Goal: Task Accomplishment & Management: Manage account settings

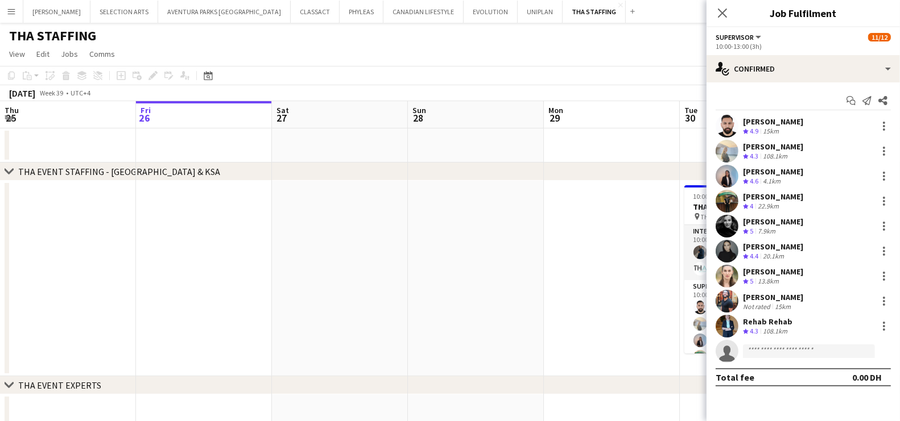
scroll to position [0, 391]
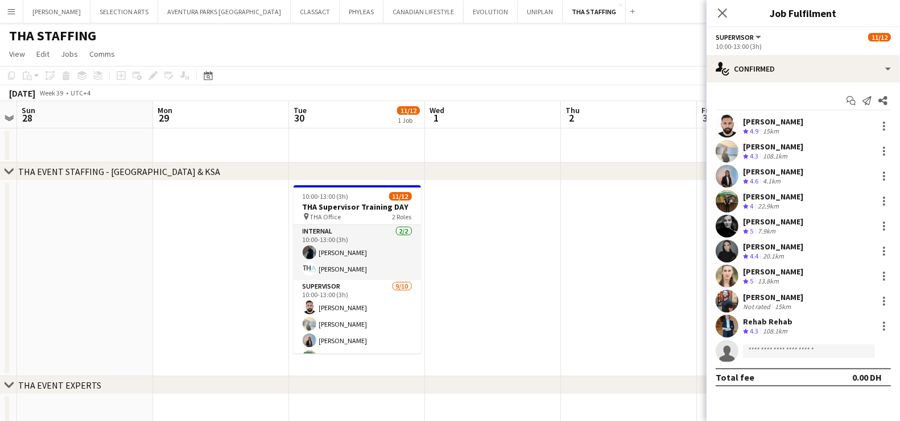
click at [11, 14] on app-icon "Menu" at bounding box center [11, 11] width 9 height 9
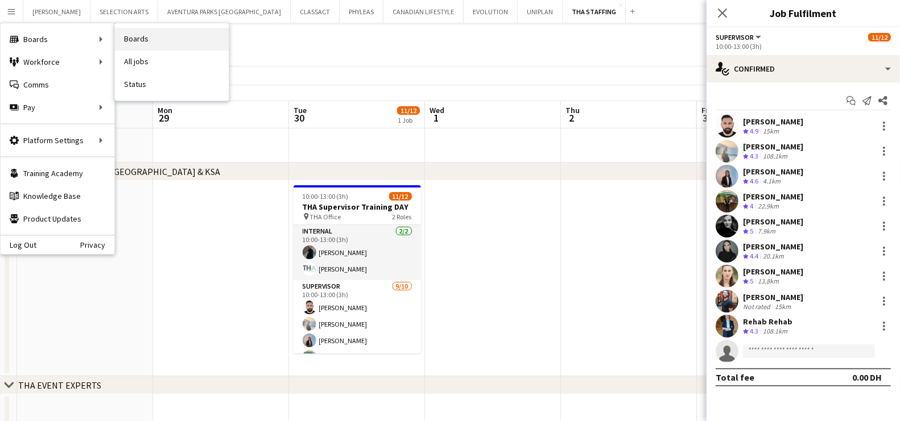
click at [144, 39] on link "Boards" at bounding box center [172, 39] width 114 height 23
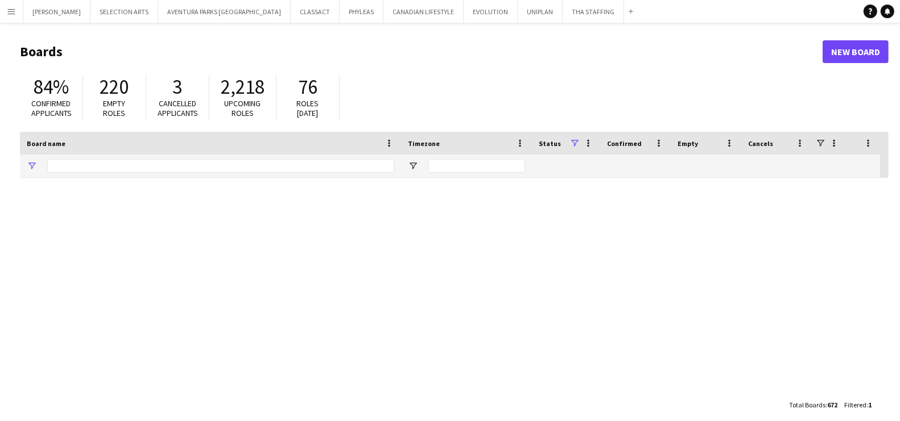
type input "******"
click at [164, 171] on input "******" at bounding box center [220, 166] width 347 height 14
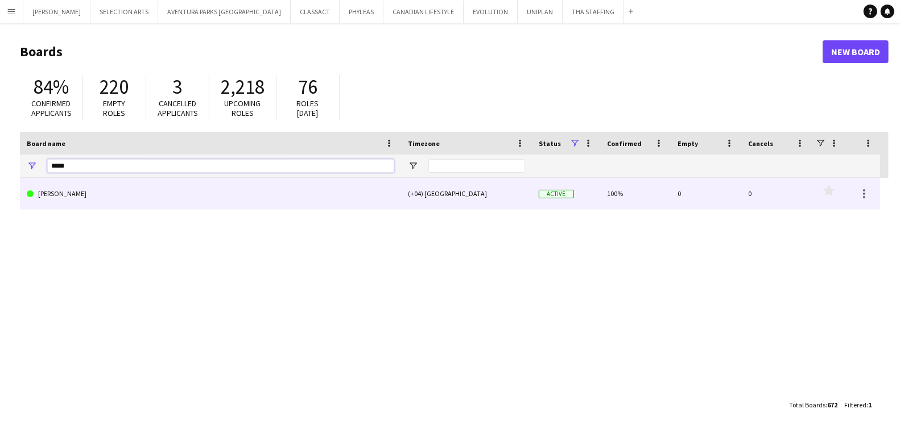
type input "*****"
click at [168, 188] on link "[PERSON_NAME]" at bounding box center [210, 194] width 367 height 32
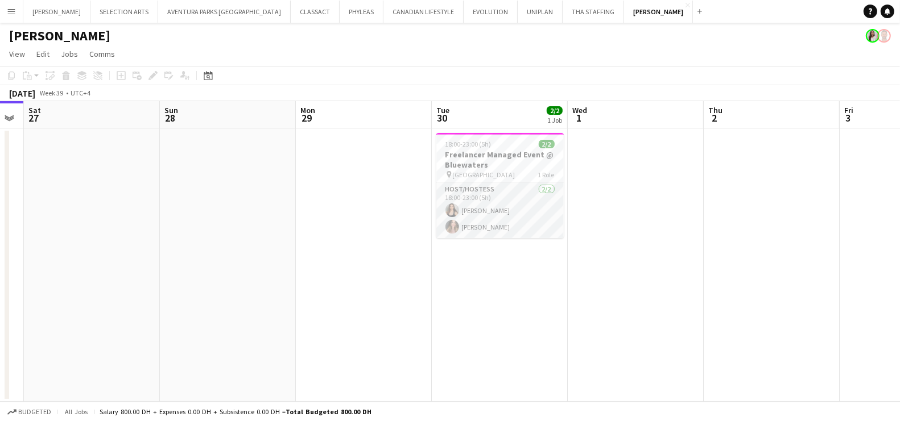
scroll to position [0, 389]
click at [503, 127] on app-board-header-date "Tue 30 2/2 1 Job" at bounding box center [494, 114] width 136 height 27
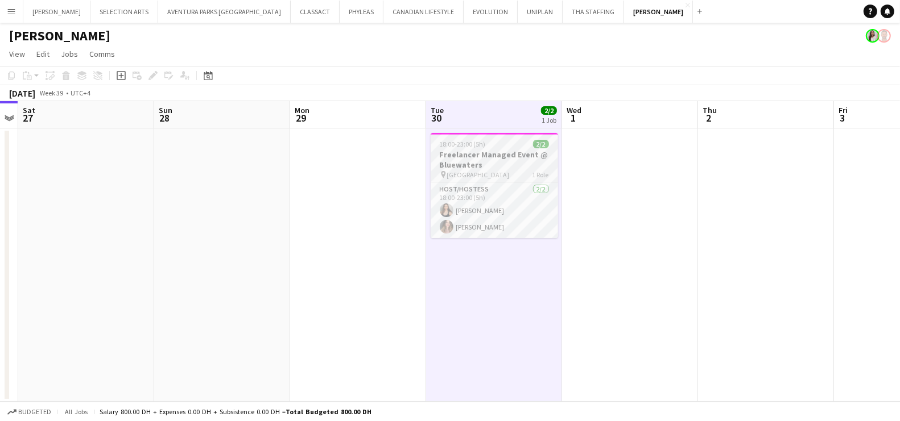
click at [471, 160] on h3 "Freelancer Managed Event @ Bluewaters" at bounding box center [493, 160] width 127 height 20
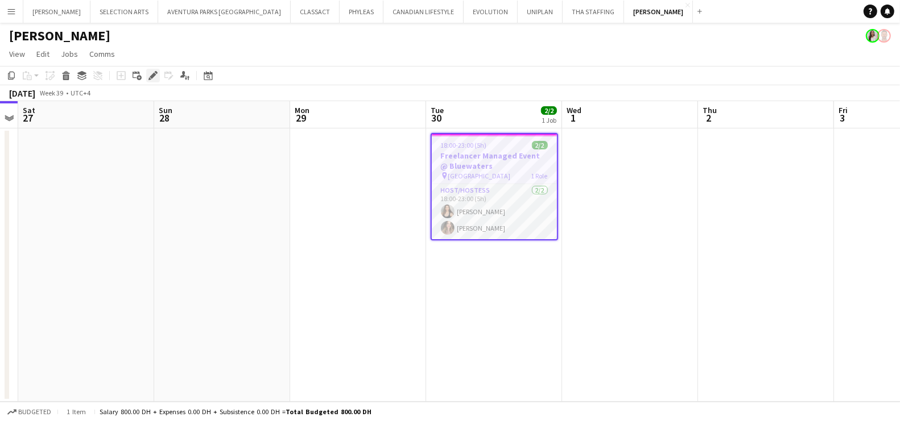
click at [150, 76] on icon "Edit" at bounding box center [152, 75] width 9 height 9
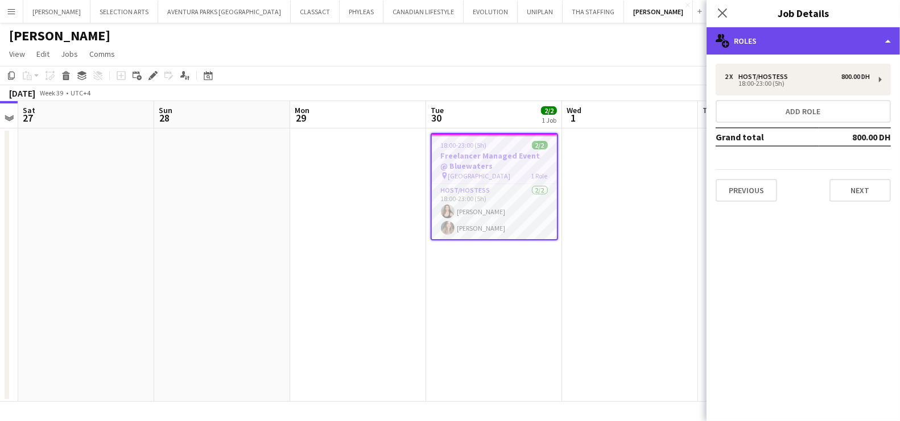
click at [771, 43] on div "multiple-users-add Roles" at bounding box center [802, 40] width 193 height 27
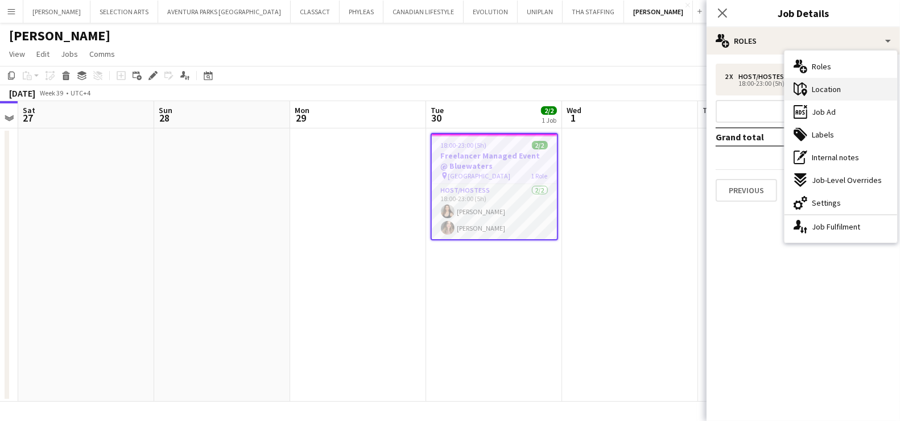
click at [840, 92] on span "Location" at bounding box center [825, 89] width 29 height 10
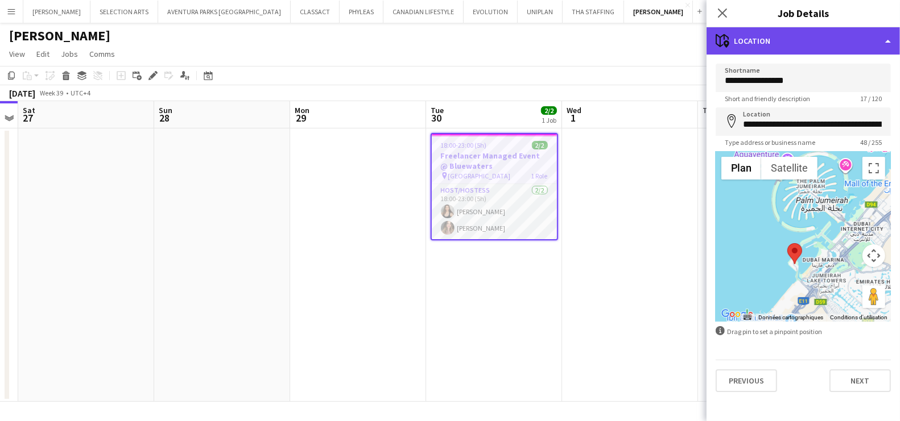
click at [781, 42] on div "maps-pin-1 Location" at bounding box center [802, 40] width 193 height 27
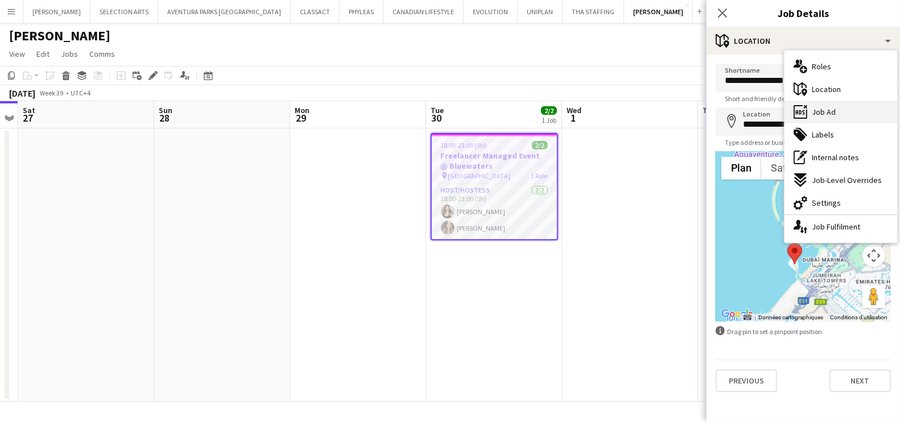
click at [820, 107] on span "Job Ad" at bounding box center [823, 112] width 24 height 10
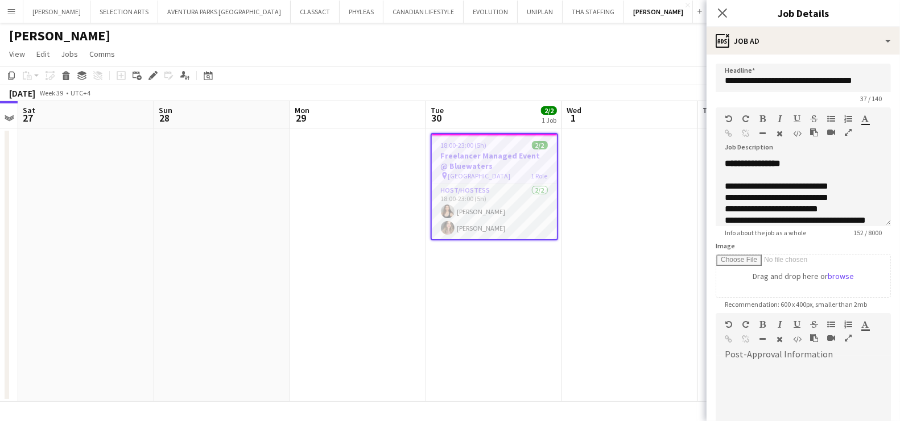
click at [847, 131] on icon "button" at bounding box center [847, 133] width 7 height 8
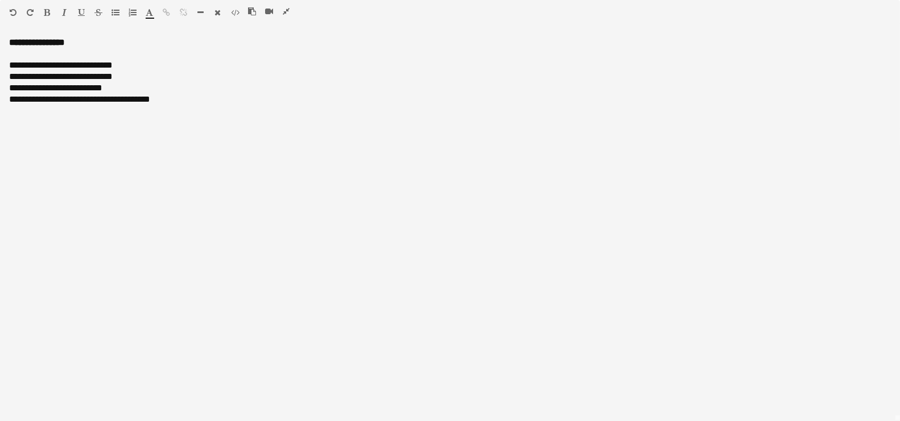
click at [287, 13] on icon "button" at bounding box center [286, 11] width 7 height 8
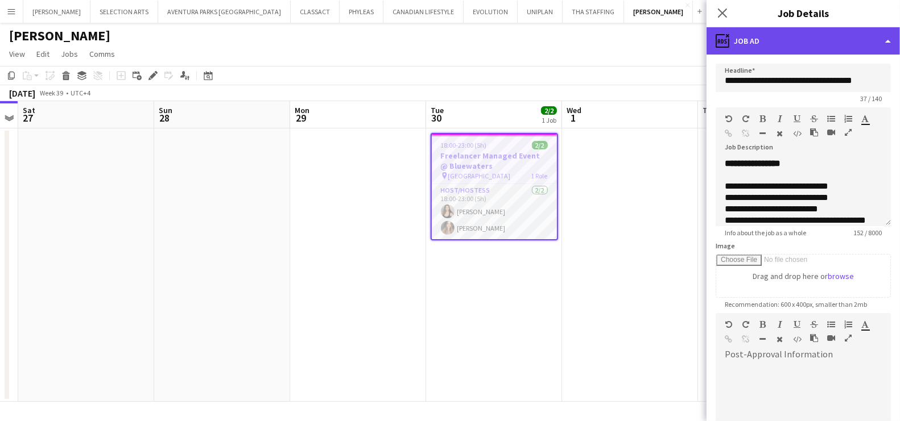
click at [783, 45] on div "ads-window Job Ad" at bounding box center [802, 40] width 193 height 27
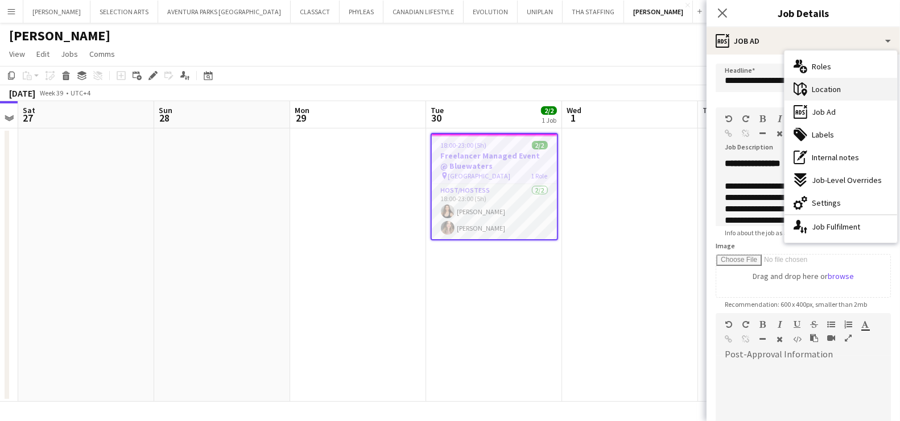
click at [839, 88] on span "Location" at bounding box center [825, 89] width 29 height 10
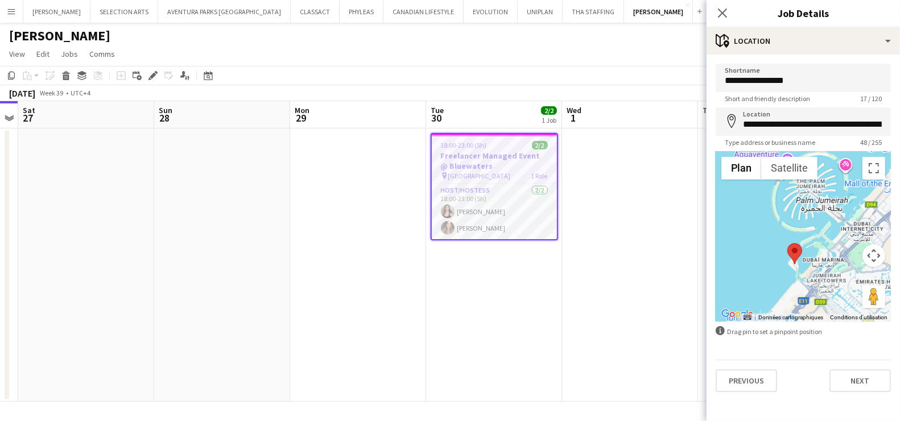
scroll to position [0, 44]
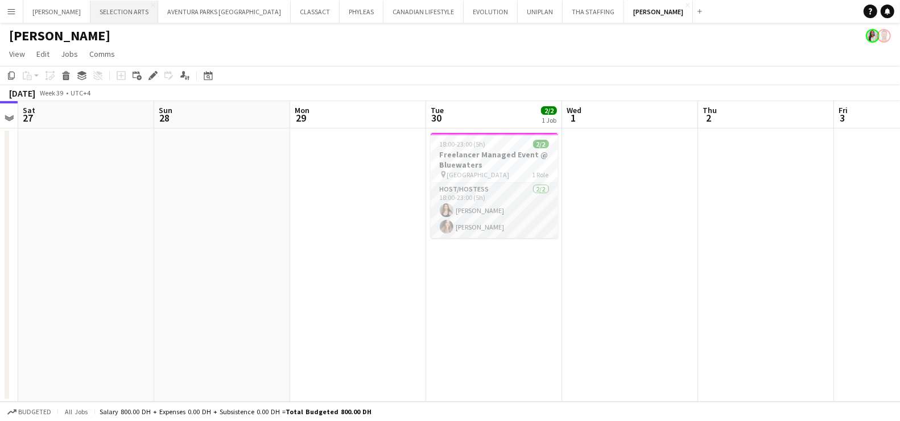
click at [93, 11] on button "SELECTION ARTS Close" at bounding box center [124, 12] width 68 height 22
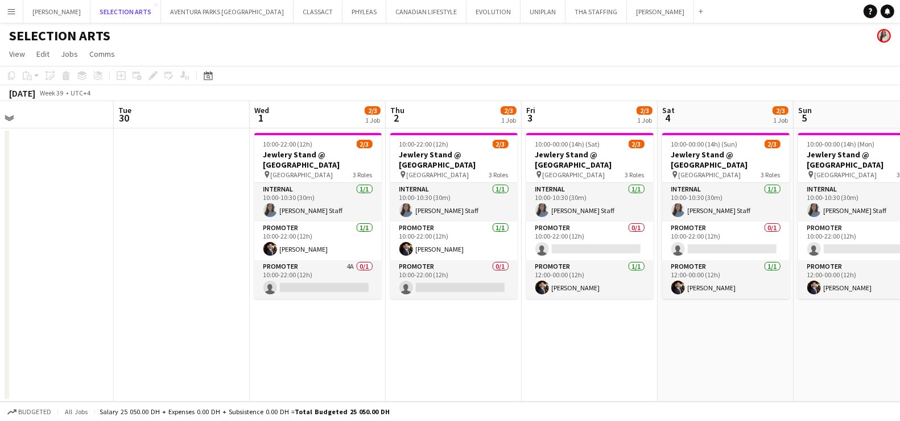
scroll to position [0, 433]
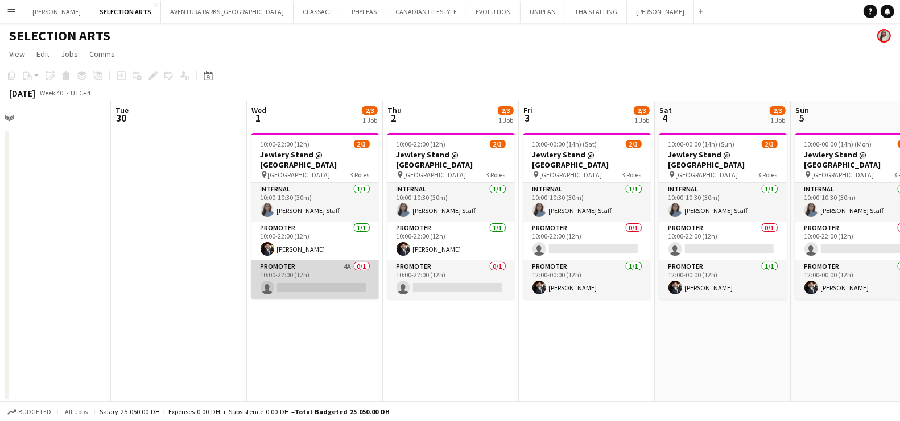
click at [312, 271] on app-card-role "Promoter 4A 0/1 10:00-22:00 (12h) single-neutral-actions" at bounding box center [314, 279] width 127 height 39
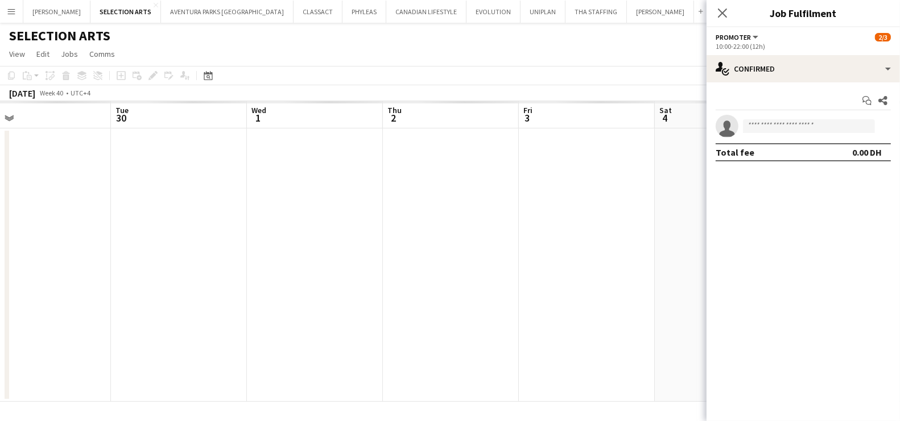
click at [412, 314] on app-date-cell at bounding box center [451, 265] width 136 height 273
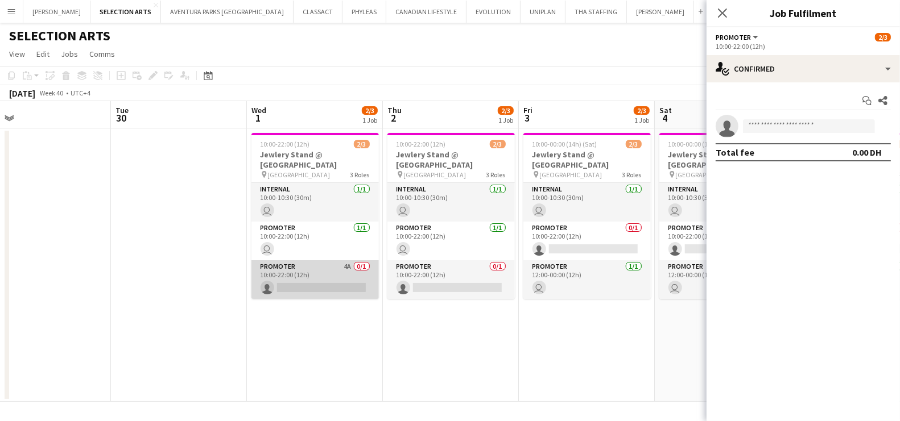
click at [330, 264] on app-card-role "Promoter 4A 0/1 10:00-22:00 (12h) single-neutral-actions" at bounding box center [314, 279] width 127 height 39
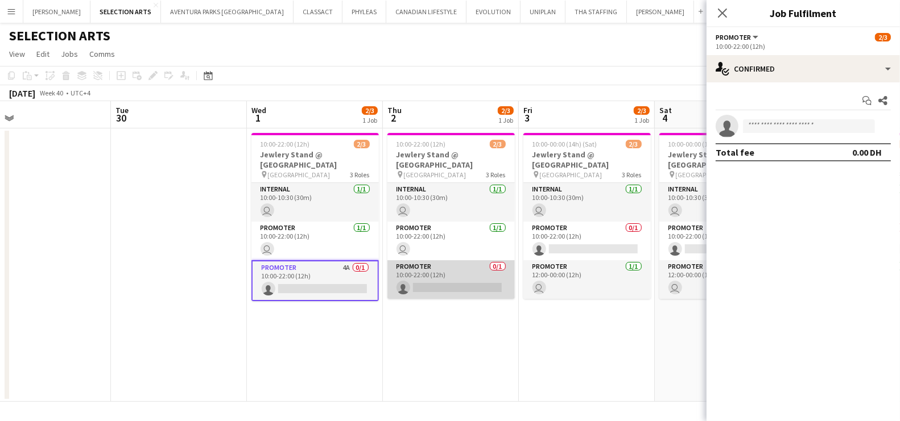
click at [429, 274] on app-card-role "Promoter 0/1 10:00-22:00 (12h) single-neutral-actions" at bounding box center [450, 279] width 127 height 39
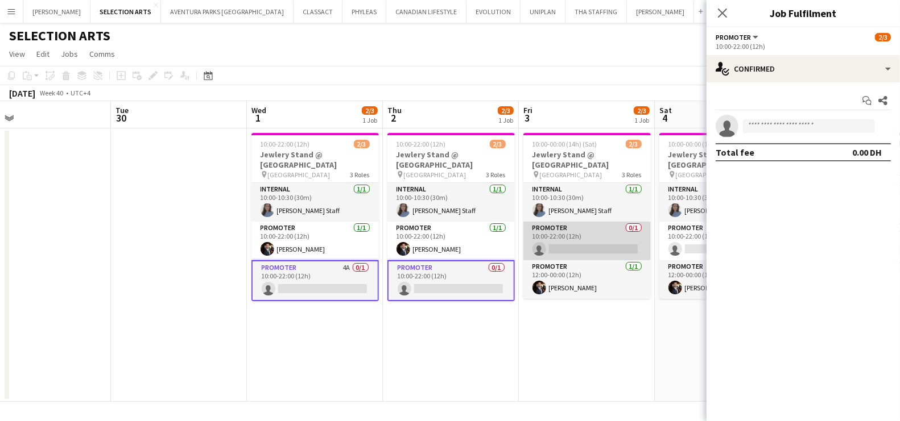
click at [574, 248] on app-card-role "Promoter 0/1 10:00-22:00 (12h) single-neutral-actions" at bounding box center [586, 241] width 127 height 39
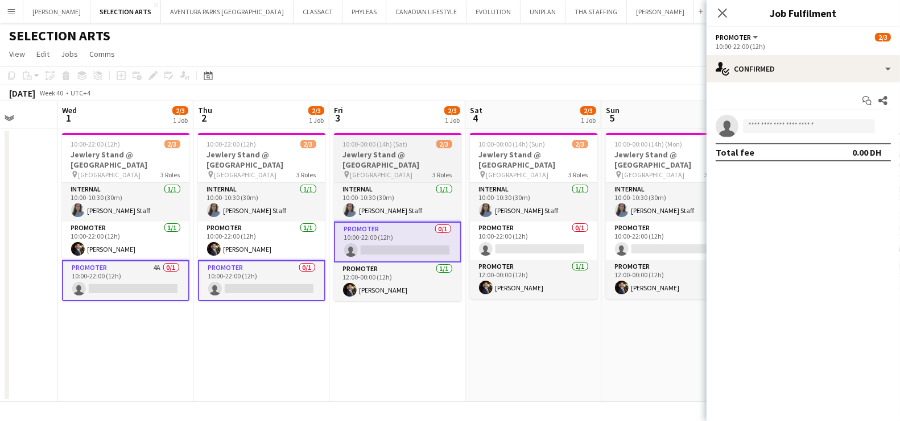
scroll to position [0, 491]
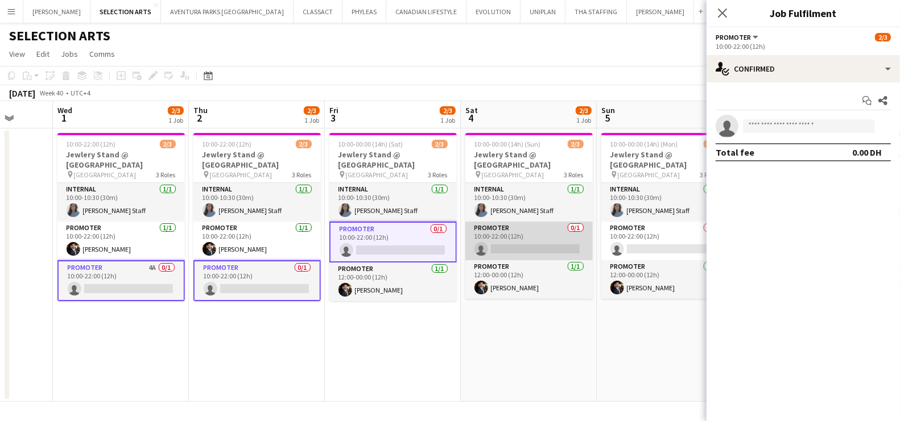
click at [538, 244] on app-card-role "Promoter 0/1 10:00-22:00 (12h) single-neutral-actions" at bounding box center [528, 241] width 127 height 39
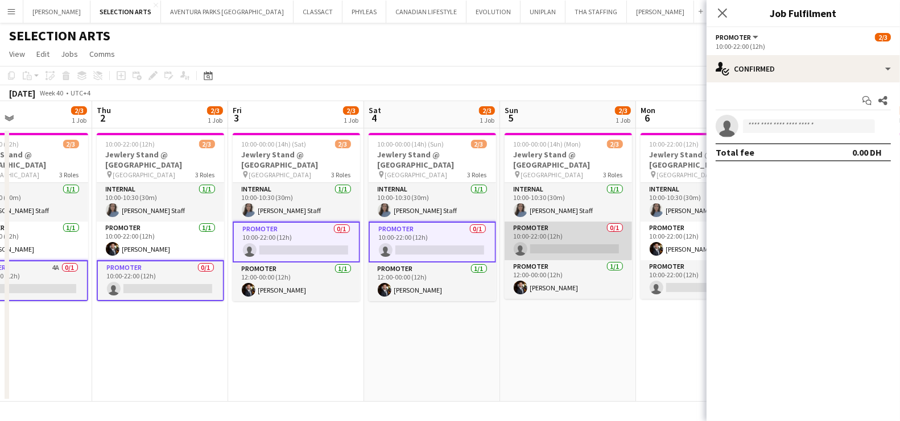
scroll to position [0, 461]
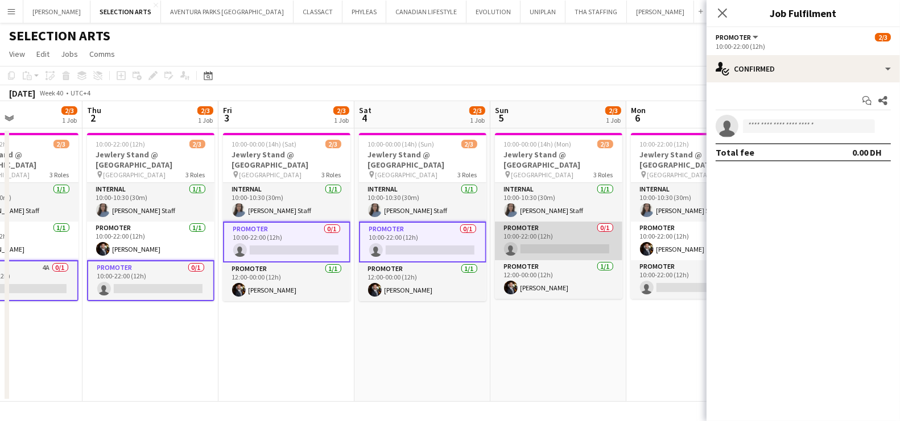
click at [581, 240] on app-card-role "Promoter 0/1 10:00-22:00 (12h) single-neutral-actions" at bounding box center [558, 241] width 127 height 39
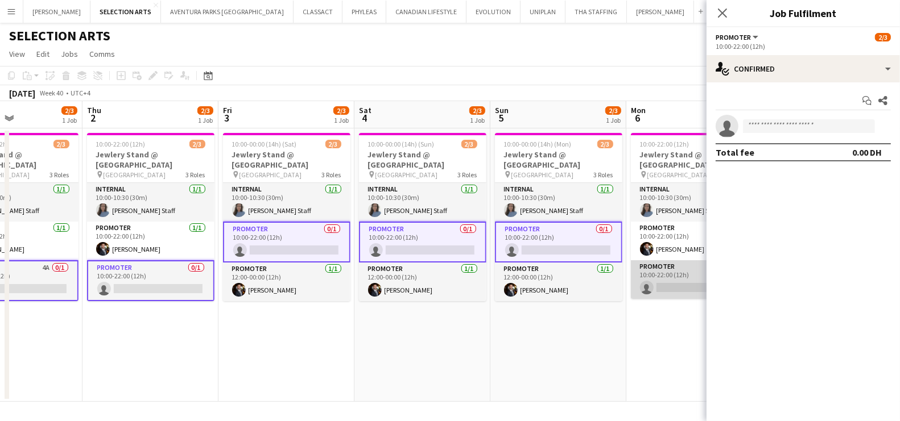
click at [662, 276] on app-card-role "Promoter 0/1 10:00-22:00 (12h) single-neutral-actions" at bounding box center [694, 279] width 127 height 39
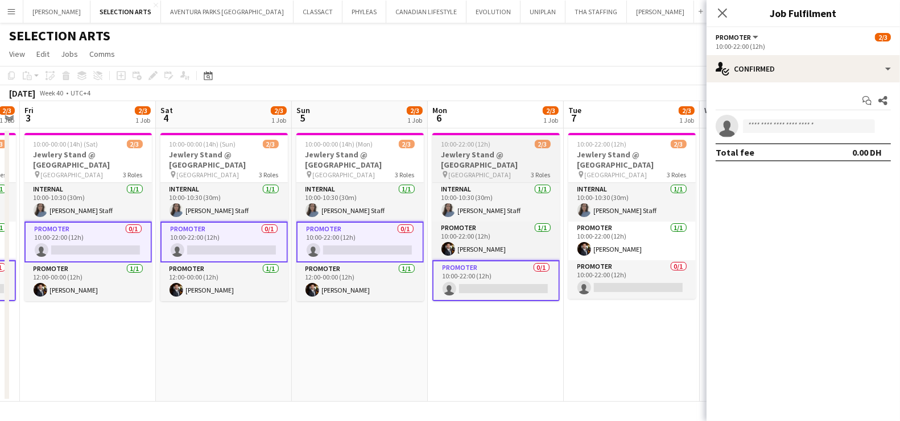
scroll to position [0, 396]
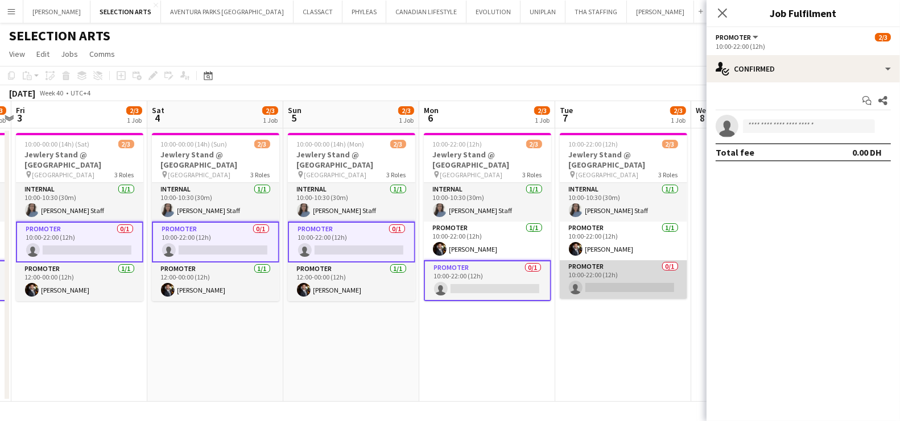
click at [601, 281] on app-card-role "Promoter 0/1 10:00-22:00 (12h) single-neutral-actions" at bounding box center [622, 279] width 127 height 39
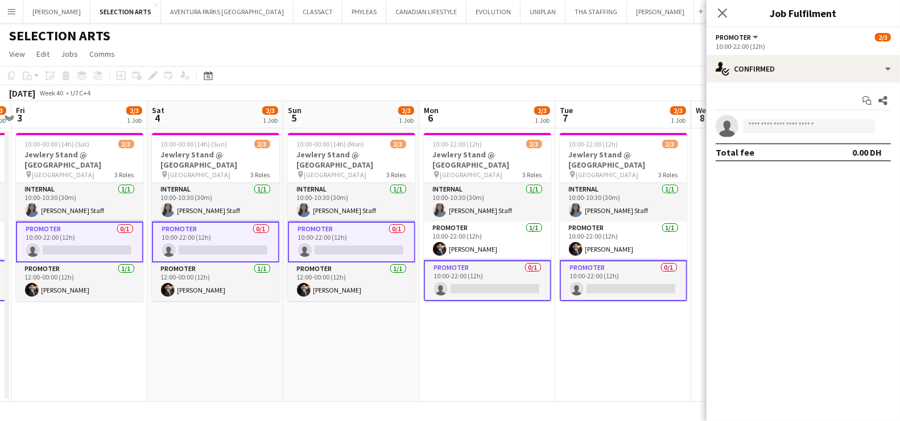
click at [791, 116] on app-invite-slot "single-neutral-actions" at bounding box center [802, 126] width 193 height 23
click at [789, 122] on input at bounding box center [809, 126] width 132 height 14
type input "**********"
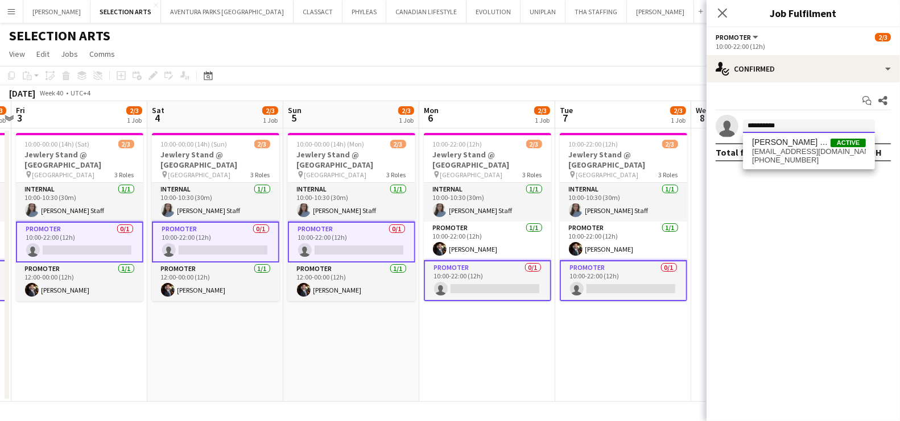
click at [805, 127] on input "**********" at bounding box center [809, 126] width 132 height 14
click at [789, 148] on span "maharawda140@gmail.com" at bounding box center [809, 151] width 114 height 9
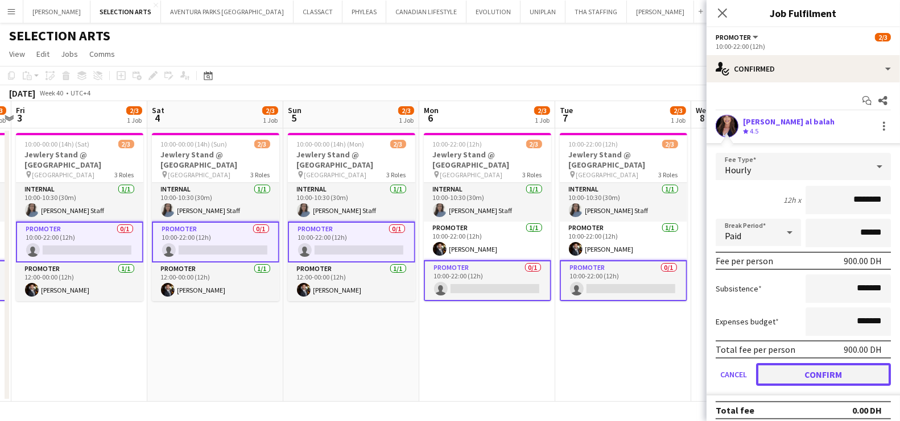
click at [810, 379] on button "Confirm" at bounding box center [823, 374] width 135 height 23
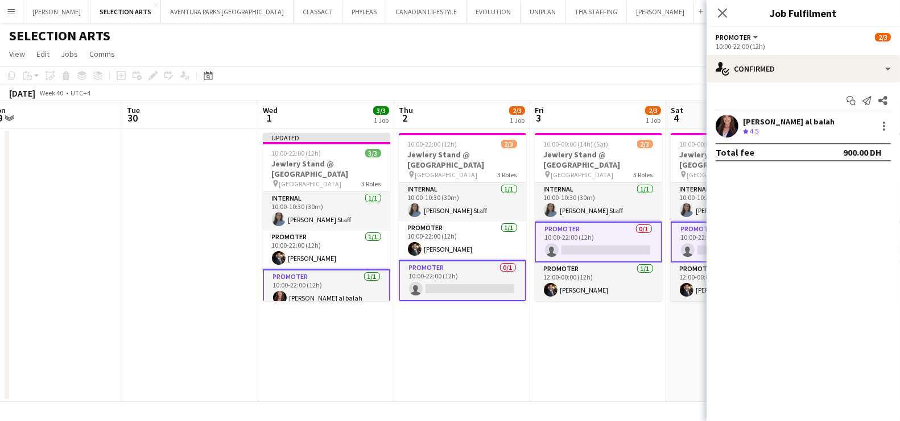
scroll to position [0, 281]
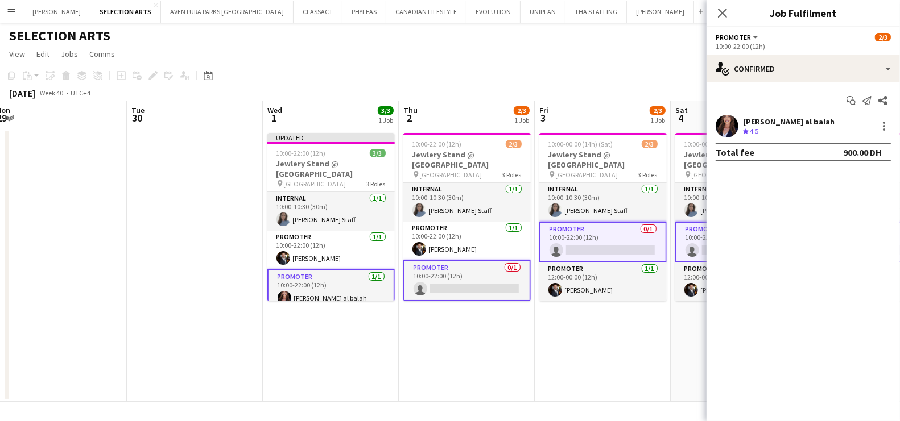
click at [640, 367] on app-date-cell "10:00-00:00 (14h) (Sat) 2/3 Jewlery Stand @ Mirdif City Centre pin Mirdif City …" at bounding box center [602, 265] width 136 height 273
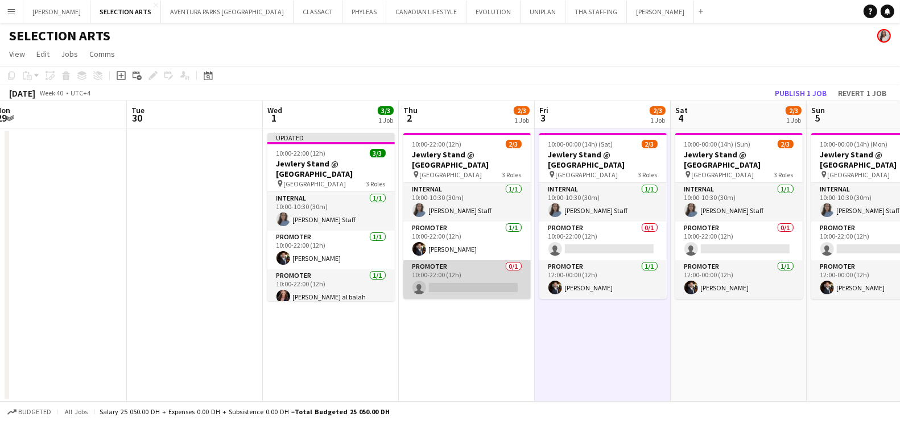
click at [481, 281] on app-card-role "Promoter 0/1 10:00-22:00 (12h) single-neutral-actions" at bounding box center [466, 279] width 127 height 39
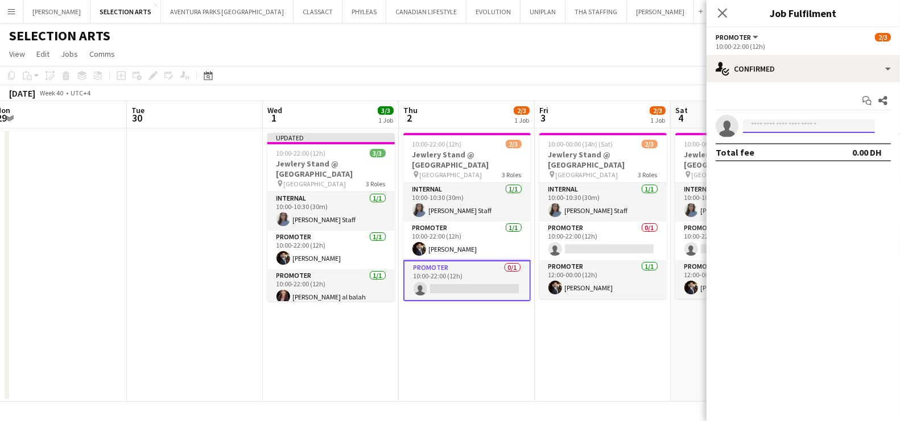
click at [804, 127] on input at bounding box center [809, 126] width 132 height 14
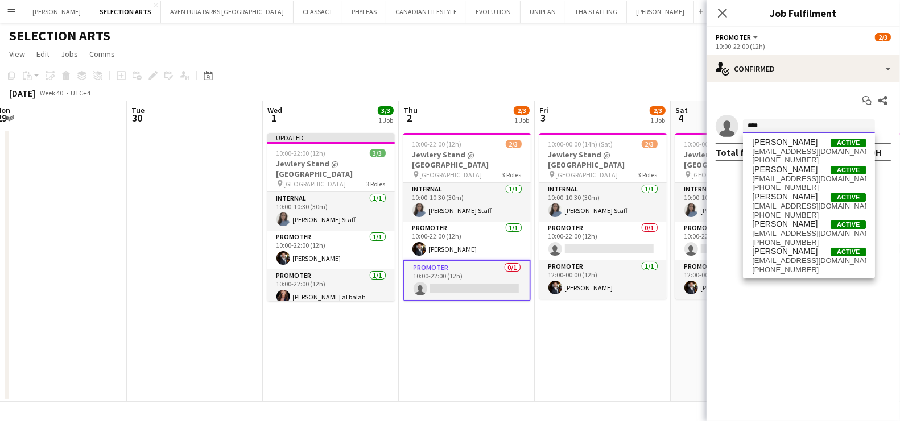
drag, startPoint x: 786, startPoint y: 127, endPoint x: 733, endPoint y: 125, distance: 52.9
click at [734, 125] on app-invite-slot "single-neutral-actions ****" at bounding box center [802, 126] width 193 height 23
click at [772, 129] on input "****" at bounding box center [809, 126] width 132 height 14
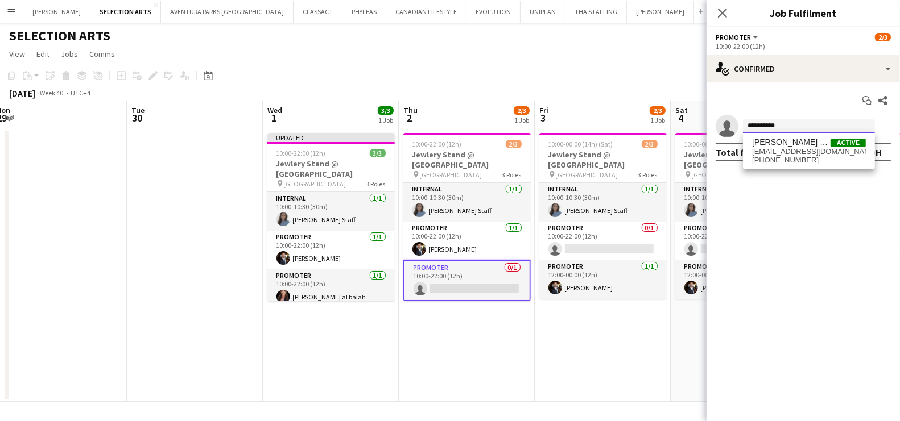
drag, startPoint x: 795, startPoint y: 123, endPoint x: 741, endPoint y: 125, distance: 54.0
click at [741, 125] on form "**********" at bounding box center [814, 126] width 152 height 14
type input "**********"
click at [783, 148] on span "maharawda140@gmail.com" at bounding box center [809, 151] width 114 height 9
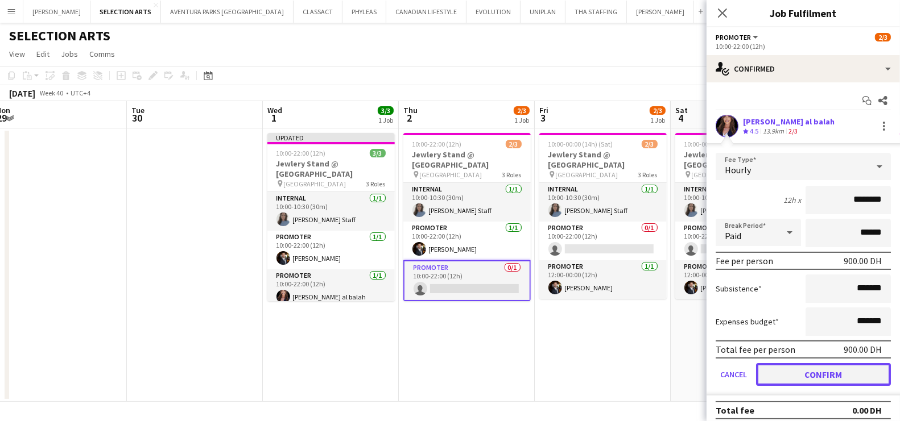
click at [793, 374] on button "Confirm" at bounding box center [823, 374] width 135 height 23
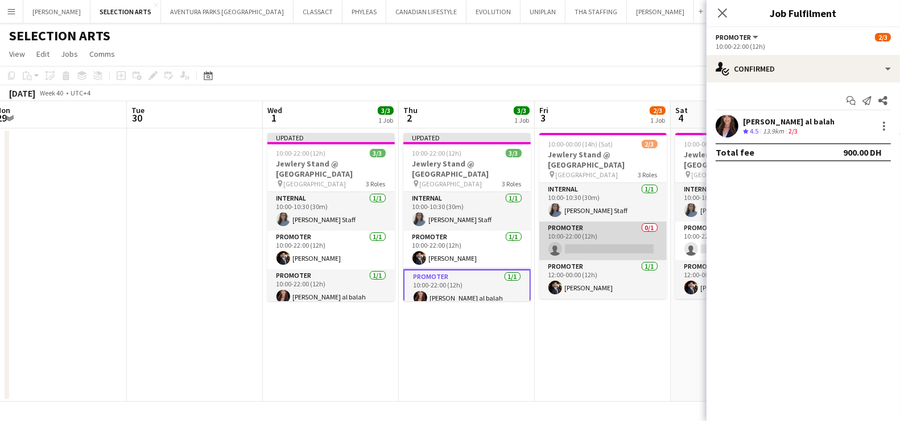
click at [617, 257] on app-card-role "Promoter 0/1 10:00-22:00 (12h) single-neutral-actions" at bounding box center [602, 241] width 127 height 39
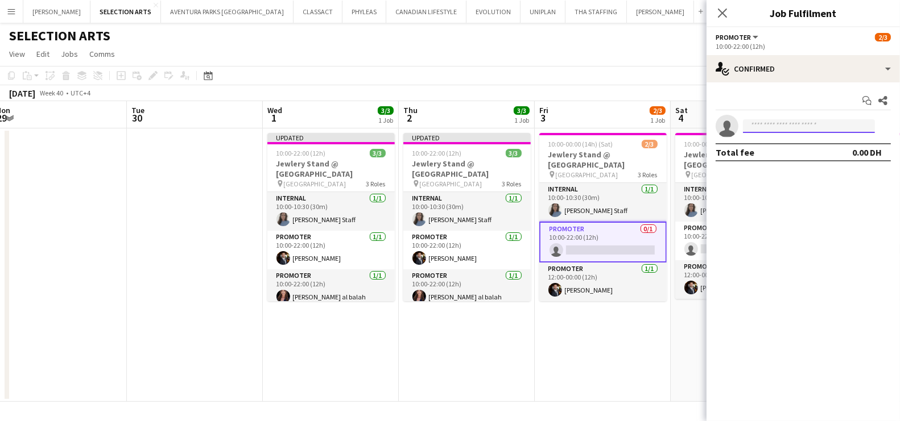
click at [774, 121] on input at bounding box center [809, 126] width 132 height 14
paste input "**********"
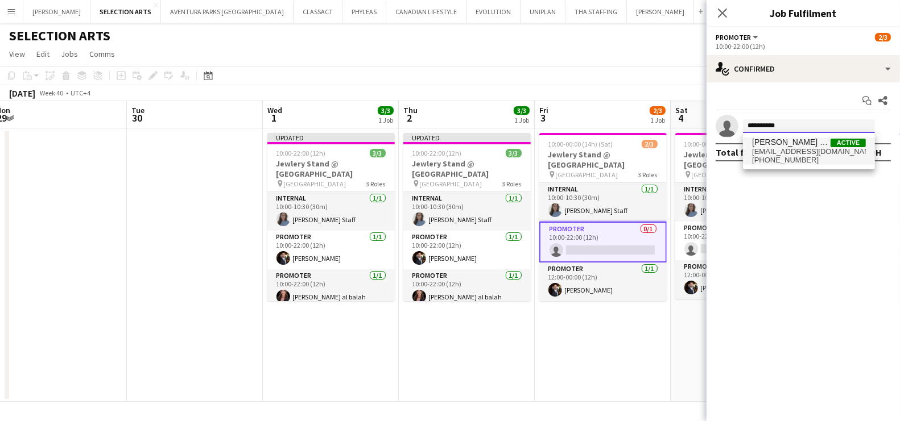
type input "**********"
click at [781, 151] on span "maharawda140@gmail.com" at bounding box center [809, 151] width 114 height 9
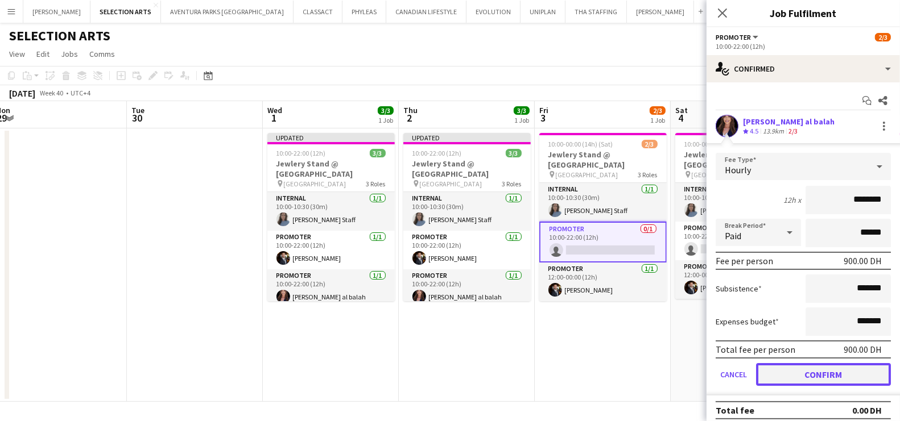
click at [806, 374] on button "Confirm" at bounding box center [823, 374] width 135 height 23
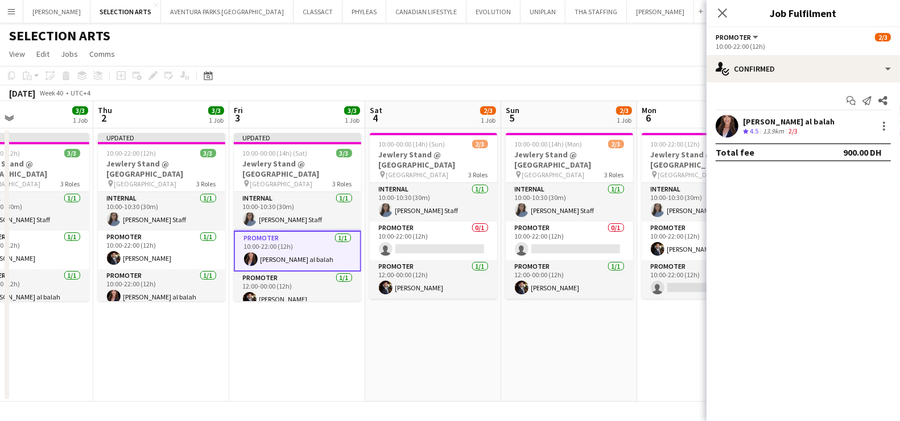
scroll to position [0, 469]
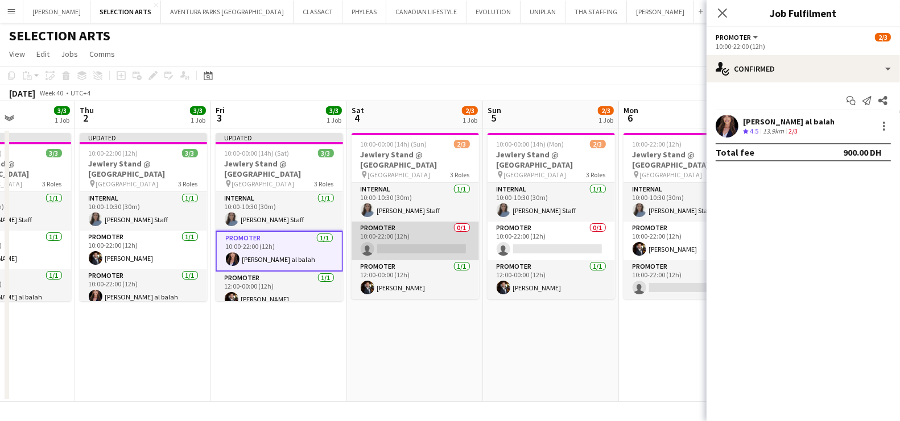
click at [441, 242] on app-card-role "Promoter 0/1 10:00-22:00 (12h) single-neutral-actions" at bounding box center [414, 241] width 127 height 39
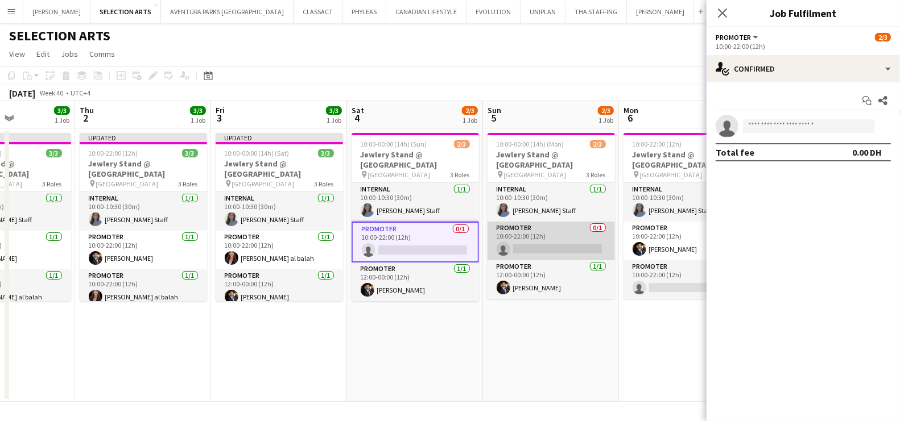
click at [561, 238] on app-card-role "Promoter 0/1 10:00-22:00 (12h) single-neutral-actions" at bounding box center [550, 241] width 127 height 39
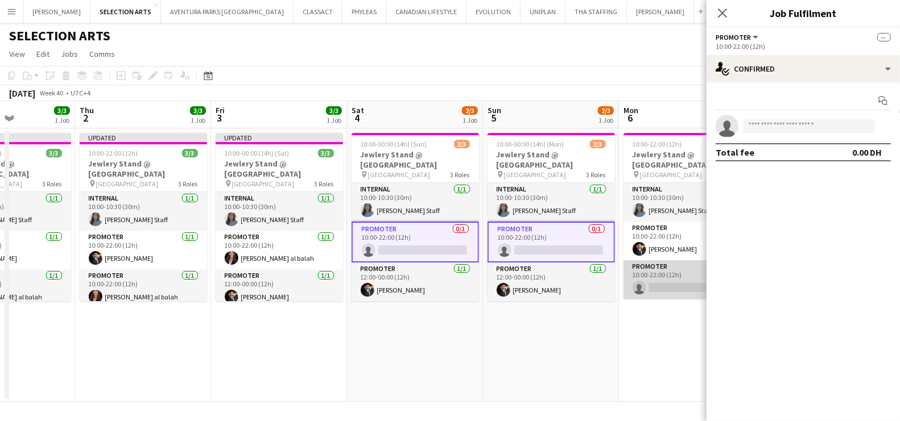
click at [641, 284] on app-card-role "Promoter 0/1 10:00-22:00 (12h) single-neutral-actions" at bounding box center [686, 279] width 127 height 39
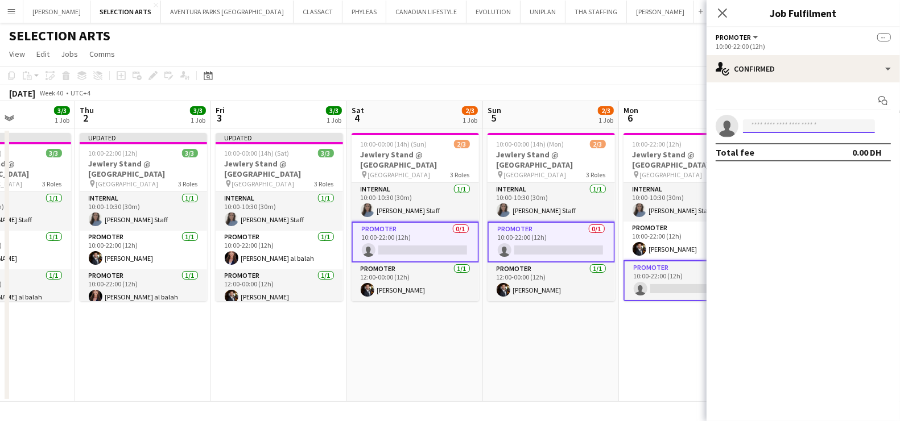
click at [802, 124] on input at bounding box center [809, 126] width 132 height 14
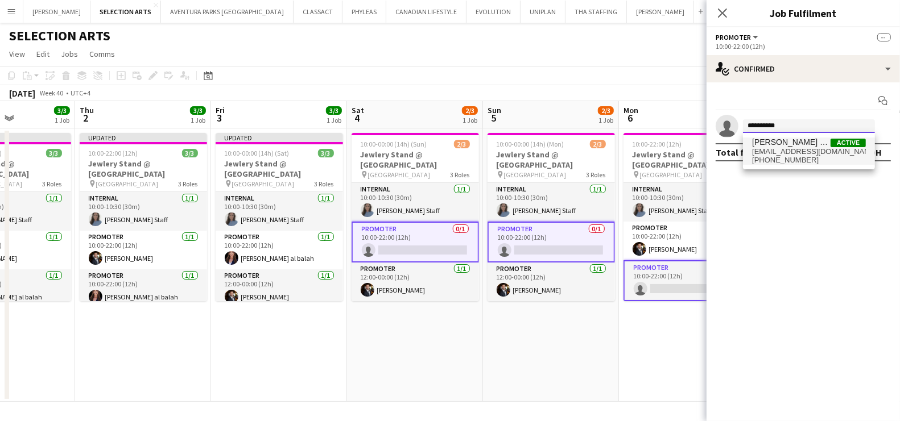
type input "**********"
click at [818, 146] on span "Maha Rawda al balah" at bounding box center [791, 143] width 78 height 10
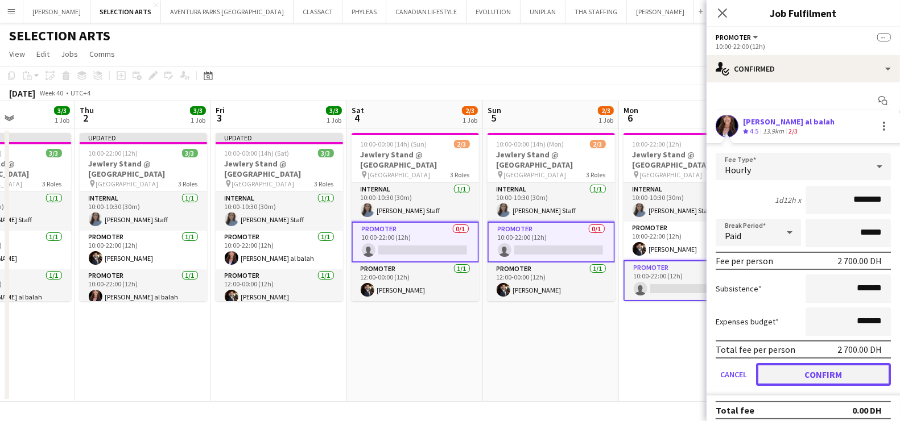
click at [802, 370] on button "Confirm" at bounding box center [823, 374] width 135 height 23
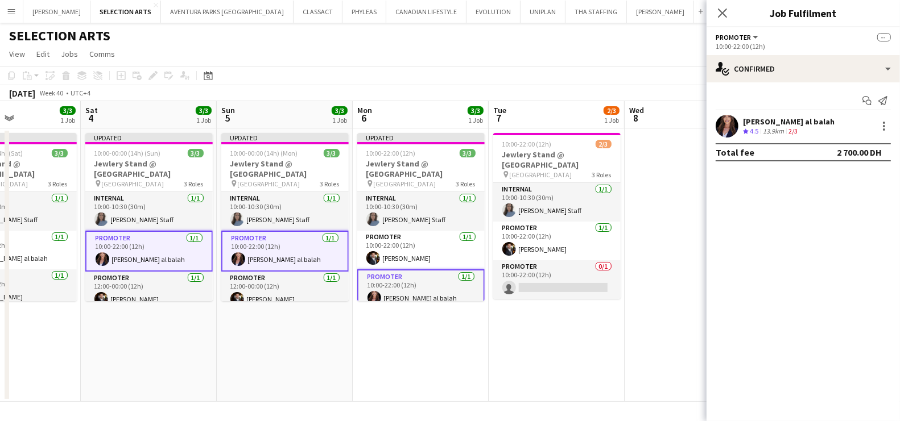
scroll to position [0, 463]
click at [574, 284] on app-card-role "Promoter 0/1 10:00-22:00 (12h) single-neutral-actions" at bounding box center [555, 279] width 127 height 39
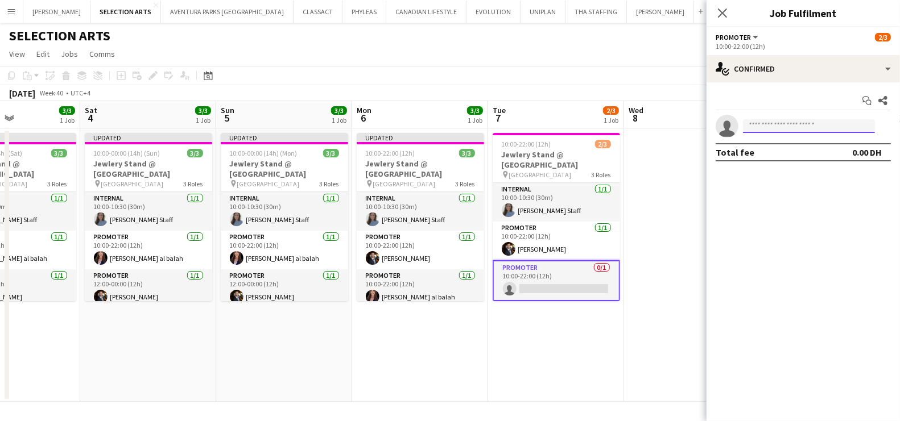
click at [802, 119] on input at bounding box center [809, 126] width 132 height 14
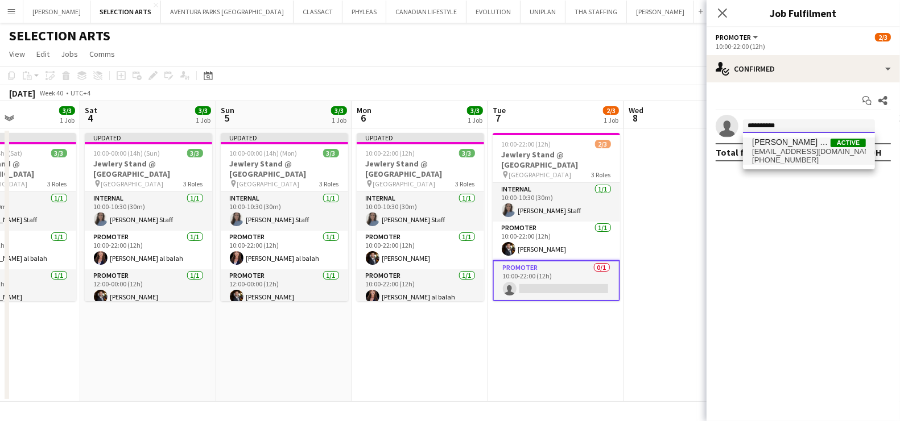
type input "**********"
click at [809, 144] on span "Maha Rawda al balah" at bounding box center [791, 143] width 78 height 10
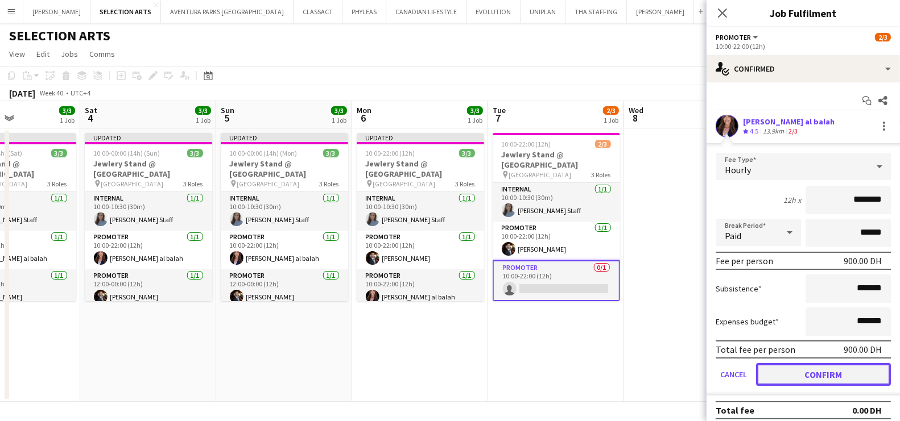
click at [788, 372] on button "Confirm" at bounding box center [823, 374] width 135 height 23
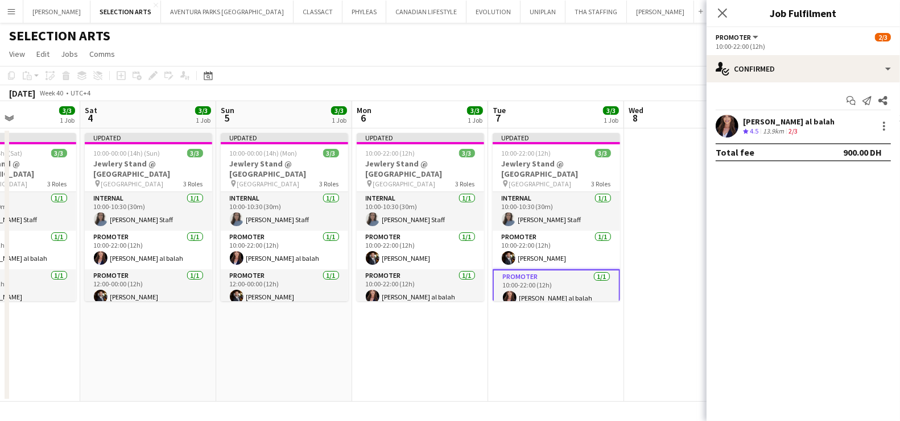
click at [673, 231] on app-date-cell at bounding box center [692, 265] width 136 height 273
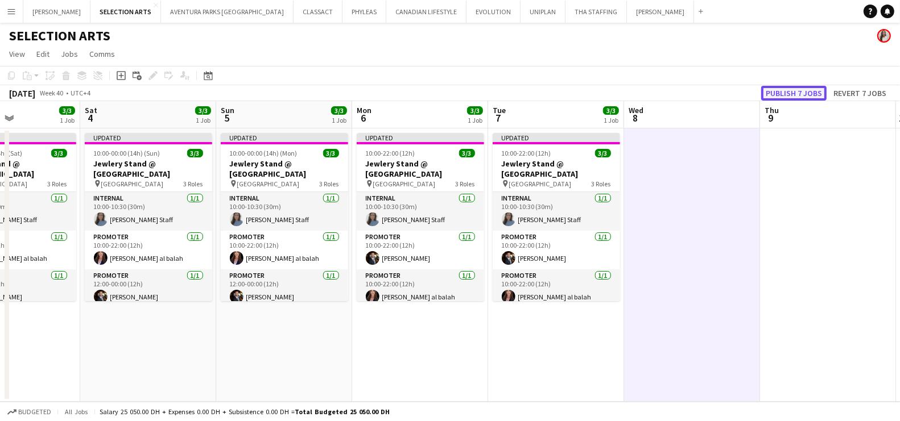
click at [792, 94] on button "Publish 7 jobs" at bounding box center [793, 93] width 65 height 15
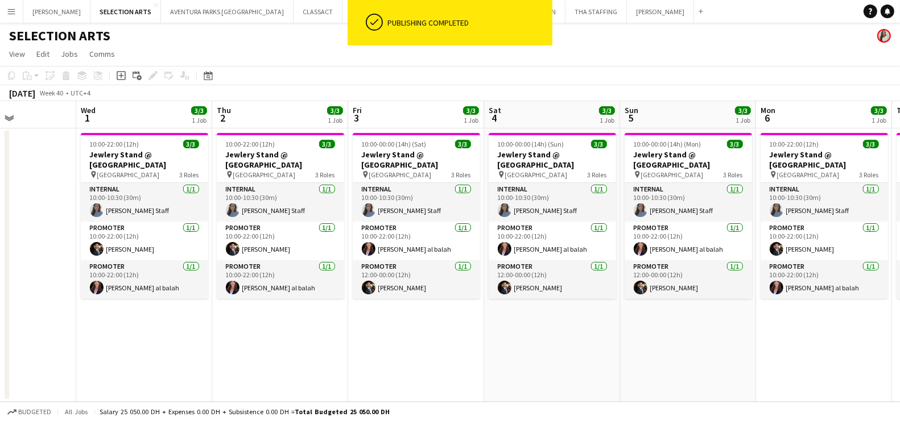
scroll to position [0, 329]
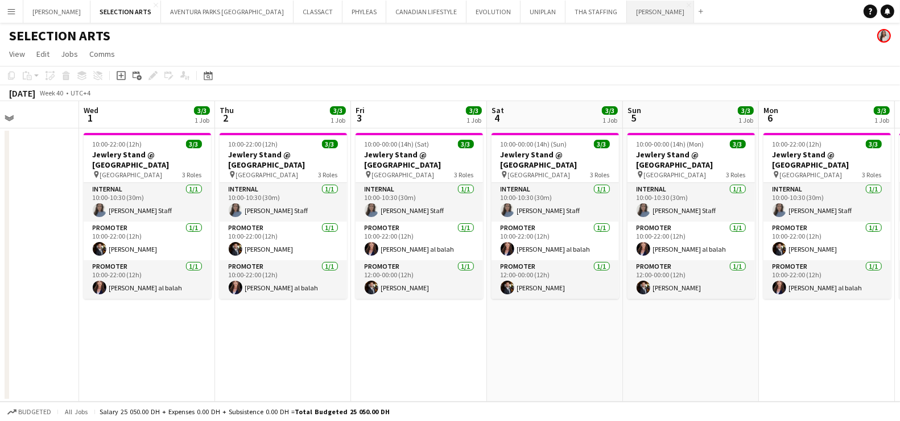
click at [627, 12] on button "MARTA VALASKOVA Close" at bounding box center [660, 12] width 67 height 22
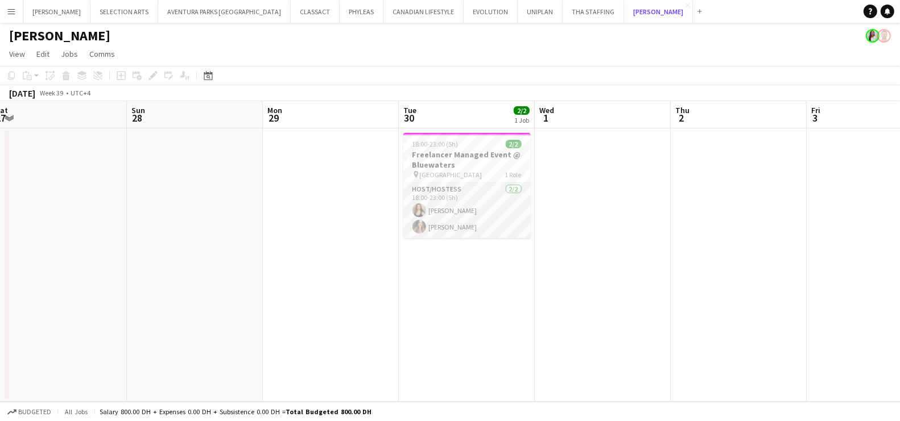
scroll to position [0, 429]
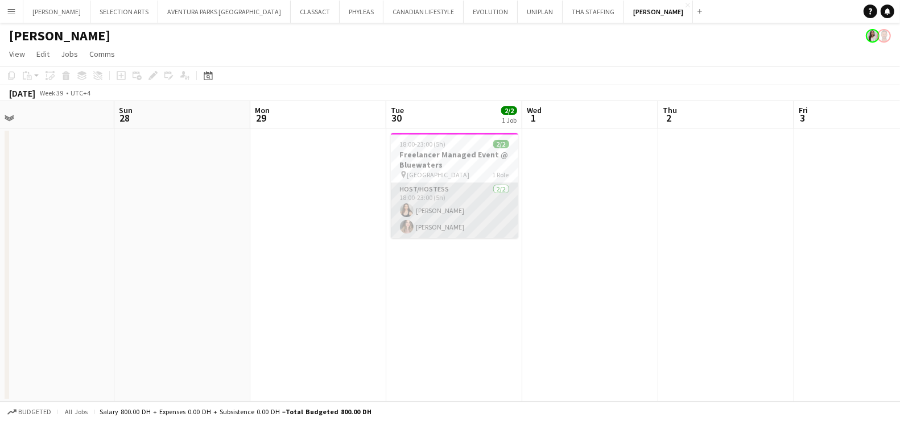
click at [445, 212] on app-card-role "Host/Hostess 2/2 18:00-23:00 (5h) Olha Dudnik Viktoriya Nevar" at bounding box center [454, 210] width 127 height 55
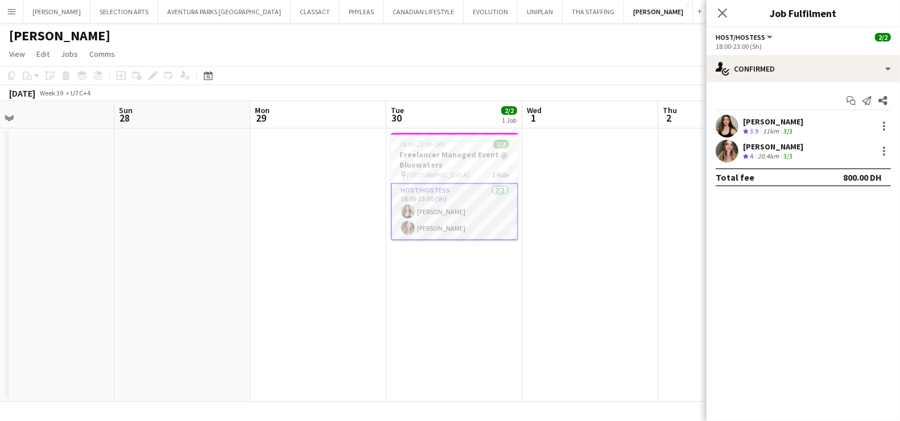
click at [768, 125] on div "Olha Dudnik" at bounding box center [773, 122] width 60 height 10
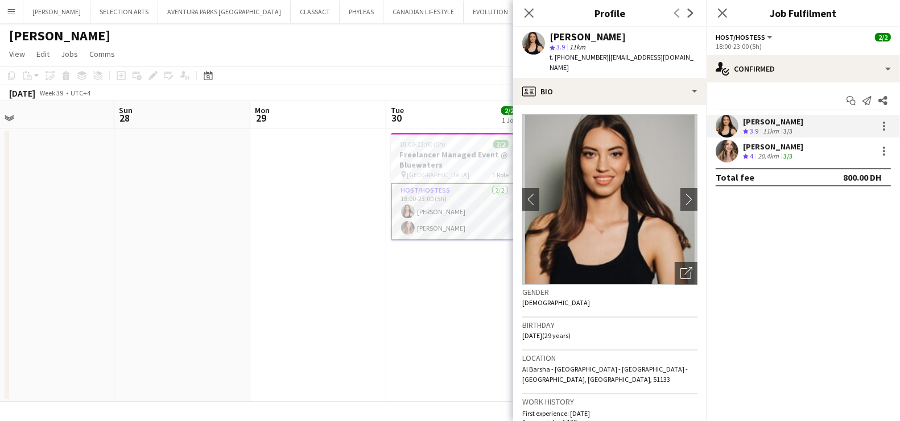
click at [763, 147] on div "Viktoriya Nevar" at bounding box center [773, 147] width 60 height 10
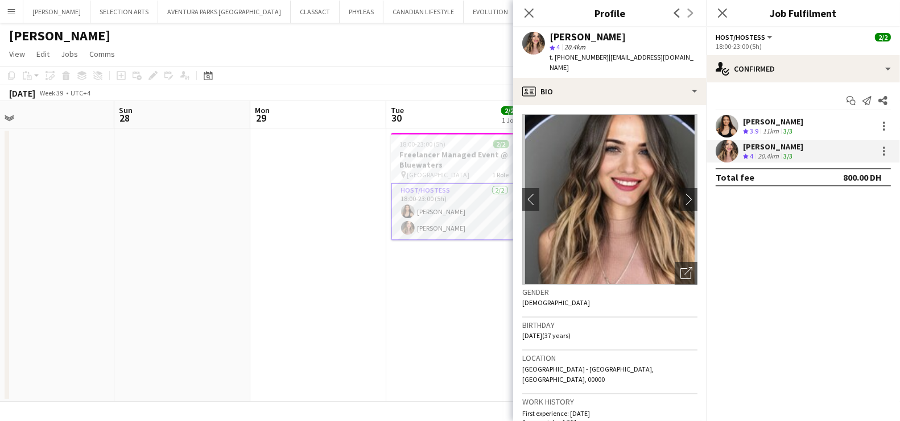
click at [440, 89] on div "September 2025 Week 39 • UTC+4" at bounding box center [450, 93] width 900 height 16
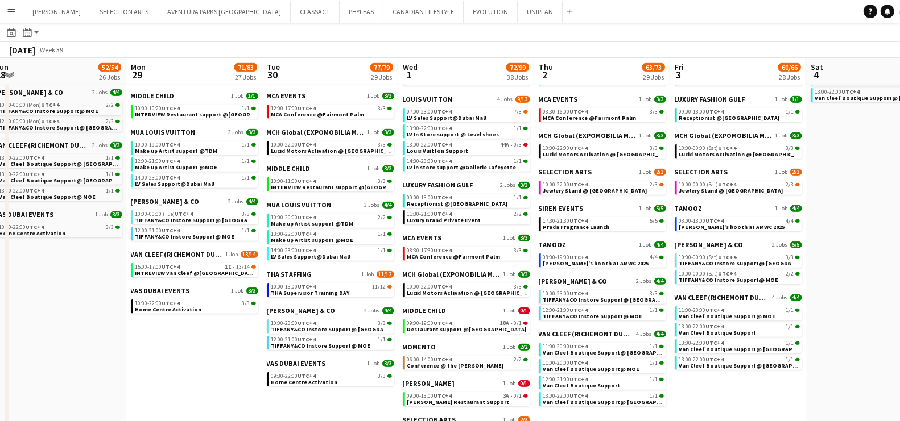
scroll to position [0, 280]
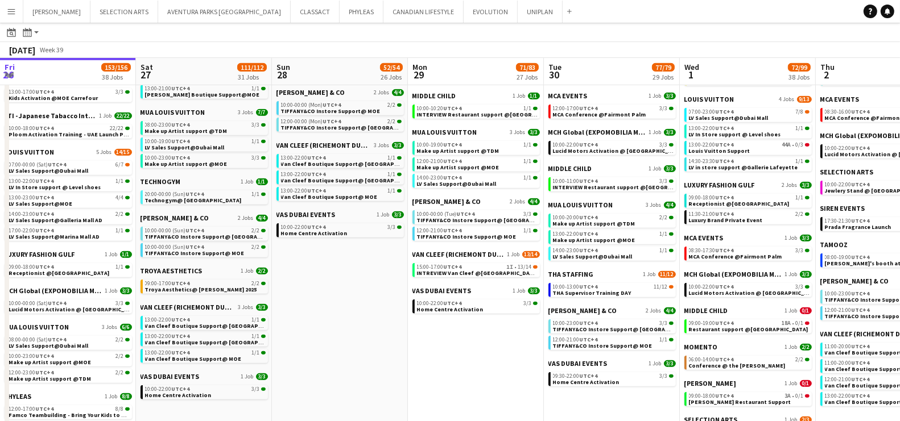
scroll to position [0, 280]
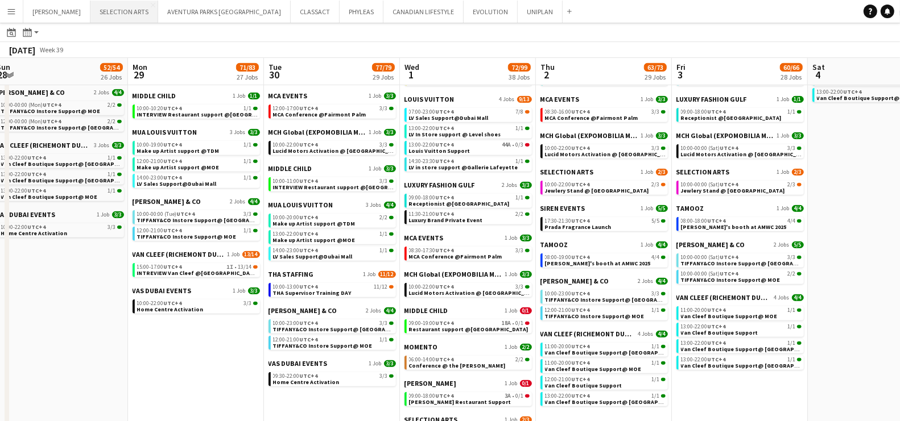
click at [120, 9] on button "SELECTION ARTS Close" at bounding box center [124, 12] width 68 height 22
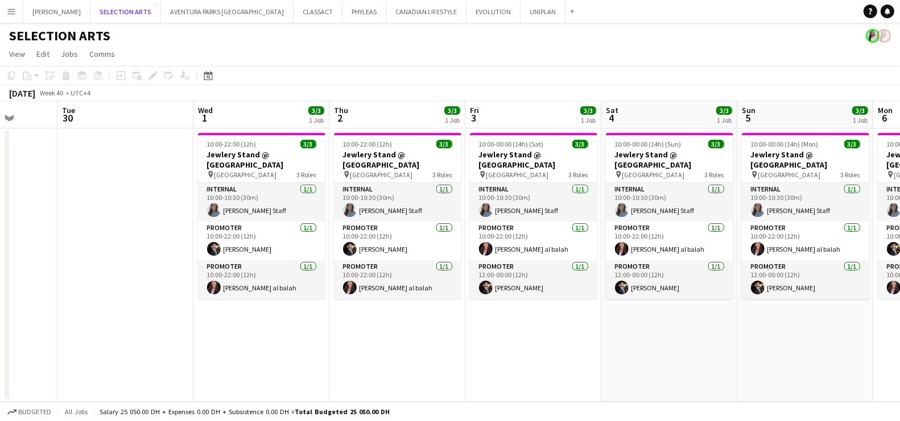
scroll to position [0, 495]
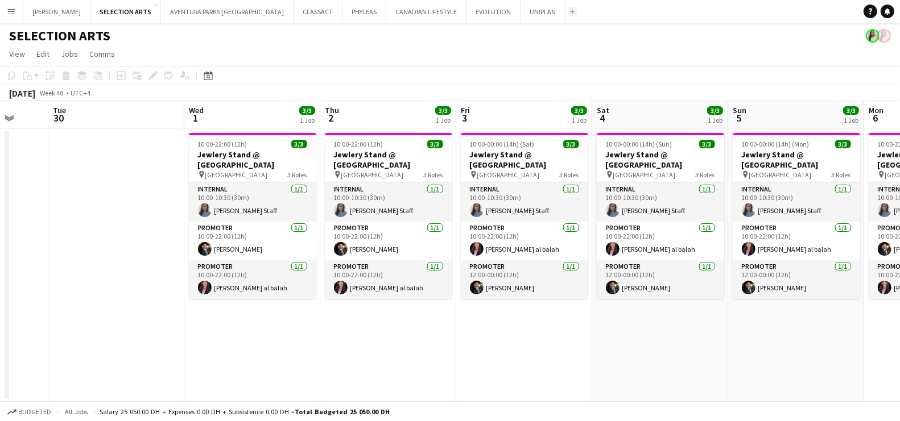
click at [570, 13] on app-icon "Add" at bounding box center [572, 11] width 5 height 5
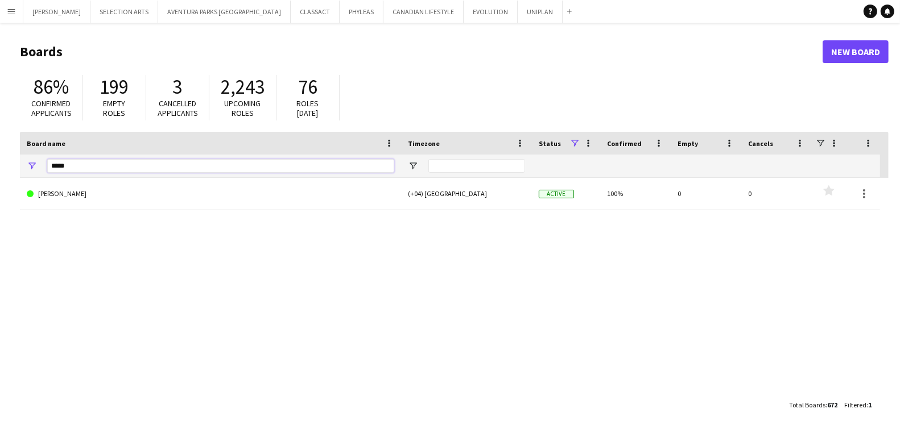
drag, startPoint x: 89, startPoint y: 168, endPoint x: 36, endPoint y: 175, distance: 53.8
click at [36, 175] on div "*****" at bounding box center [210, 166] width 381 height 23
type input "*"
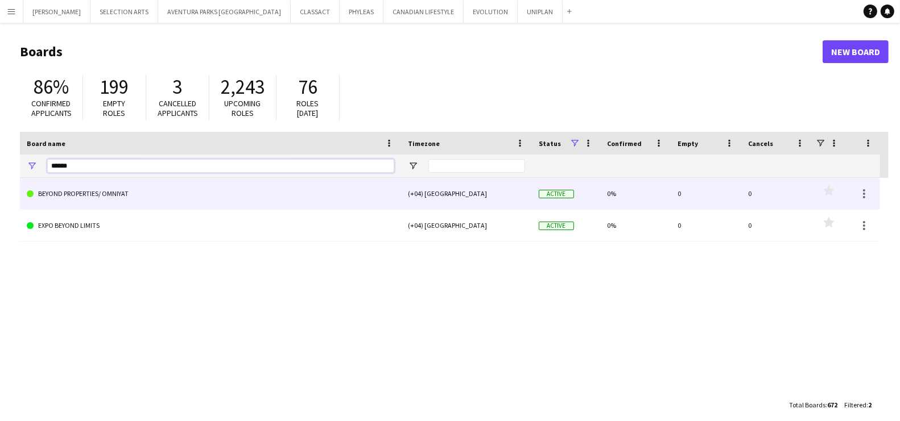
type input "******"
click at [118, 192] on link "BEYOND PROPERTIES/ OMNIYAT" at bounding box center [210, 194] width 367 height 32
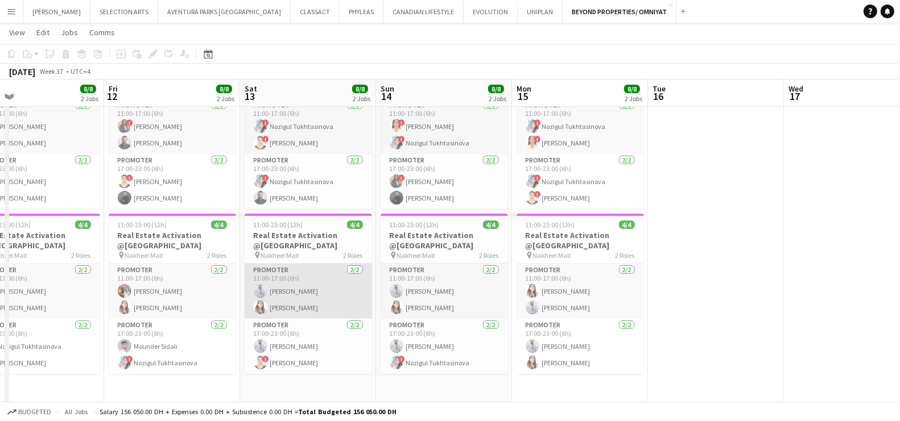
scroll to position [112, 0]
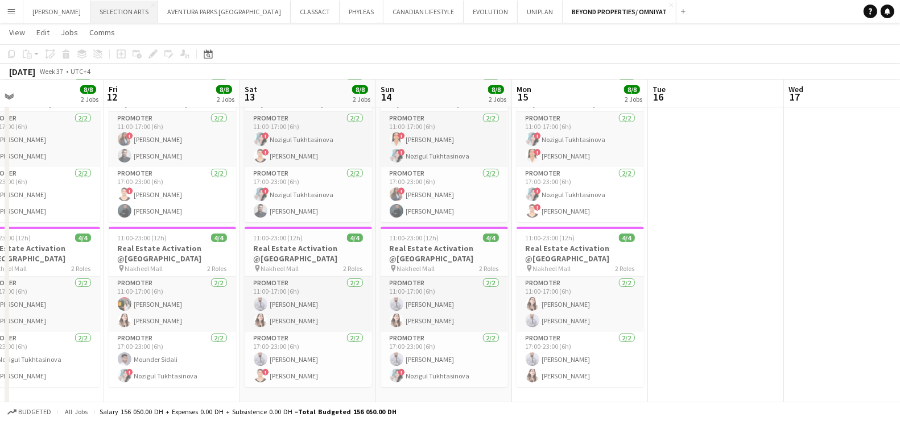
click at [127, 17] on button "SELECTION ARTS Close" at bounding box center [124, 12] width 68 height 22
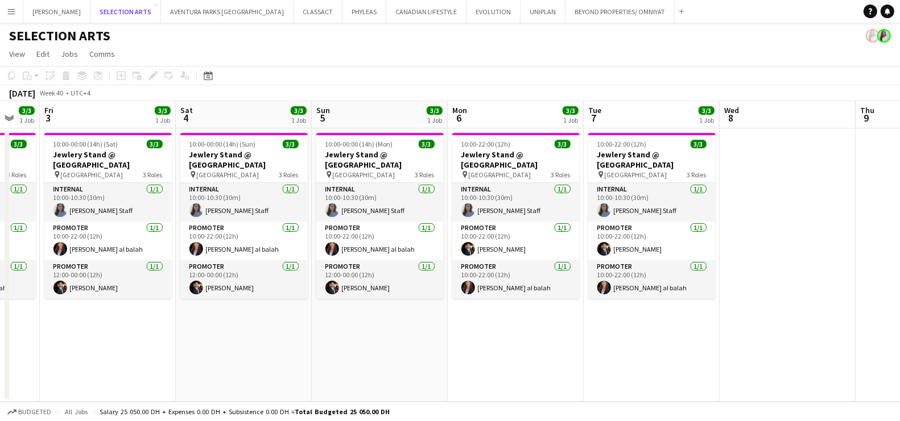
scroll to position [0, 401]
